Goal: Information Seeking & Learning: Find contact information

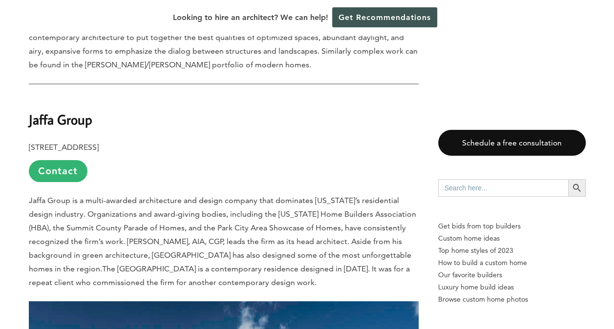
scroll to position [1864, 0]
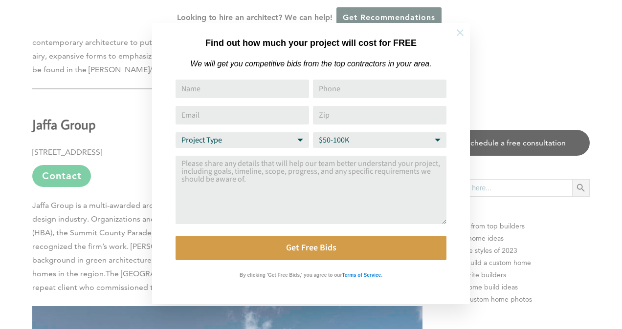
click at [461, 32] on icon at bounding box center [459, 32] width 7 height 7
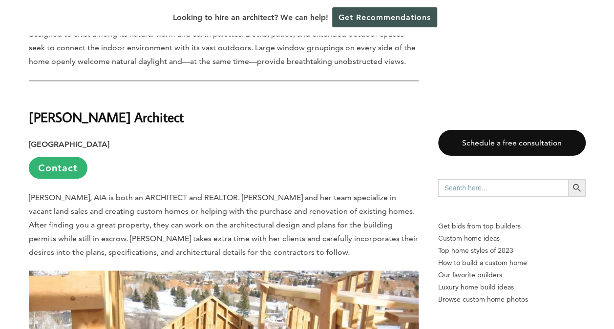
scroll to position [6302, 0]
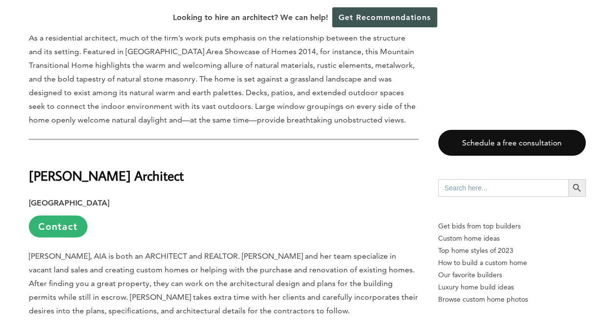
drag, startPoint x: 14, startPoint y: 185, endPoint x: 16, endPoint y: 36, distance: 149.1
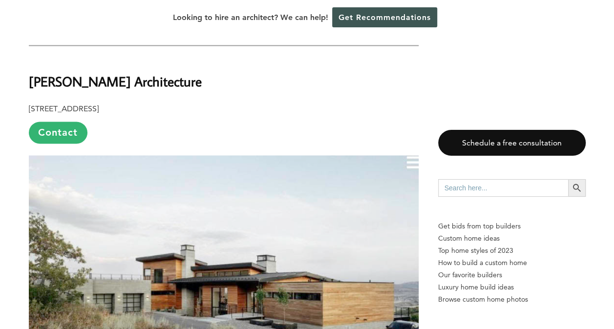
scroll to position [708, 0]
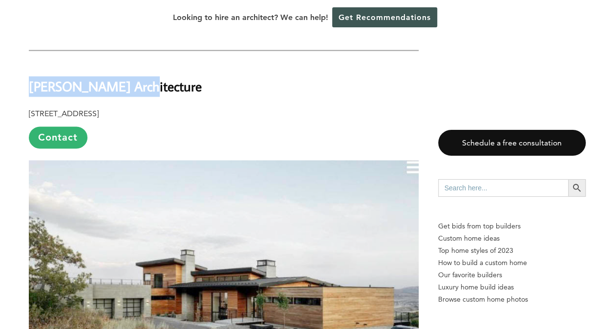
drag, startPoint x: 133, startPoint y: 51, endPoint x: 29, endPoint y: 57, distance: 103.8
click at [29, 63] on h2 "[PERSON_NAME] Architecture" at bounding box center [224, 80] width 390 height 34
copy b "[PERSON_NAME] Architecture"
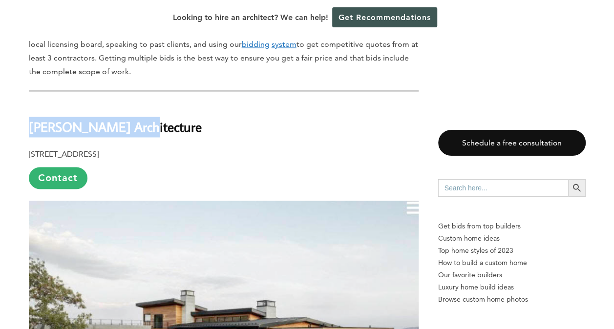
scroll to position [668, 0]
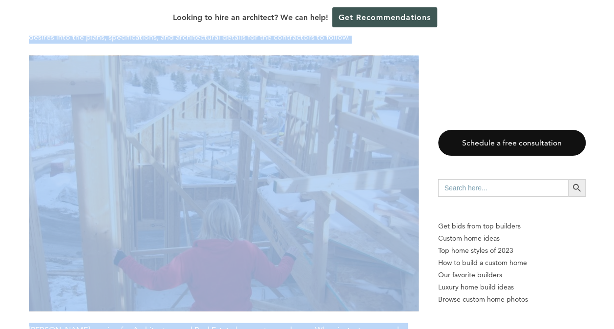
scroll to position [6611, 0]
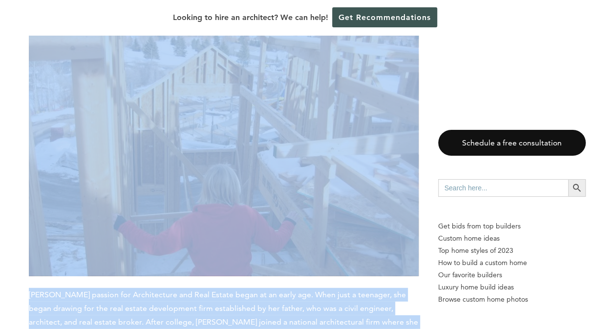
drag, startPoint x: 29, startPoint y: 88, endPoint x: 247, endPoint y: 273, distance: 285.7
drag, startPoint x: 247, startPoint y: 273, endPoint x: 220, endPoint y: 244, distance: 39.4
copy div "Lorem Ipsumdolorsi 552 Ametconse Ad. Elit Sedd, EI 53868 Tempori Utl etdolore’m…"
